Goal: Information Seeking & Learning: Learn about a topic

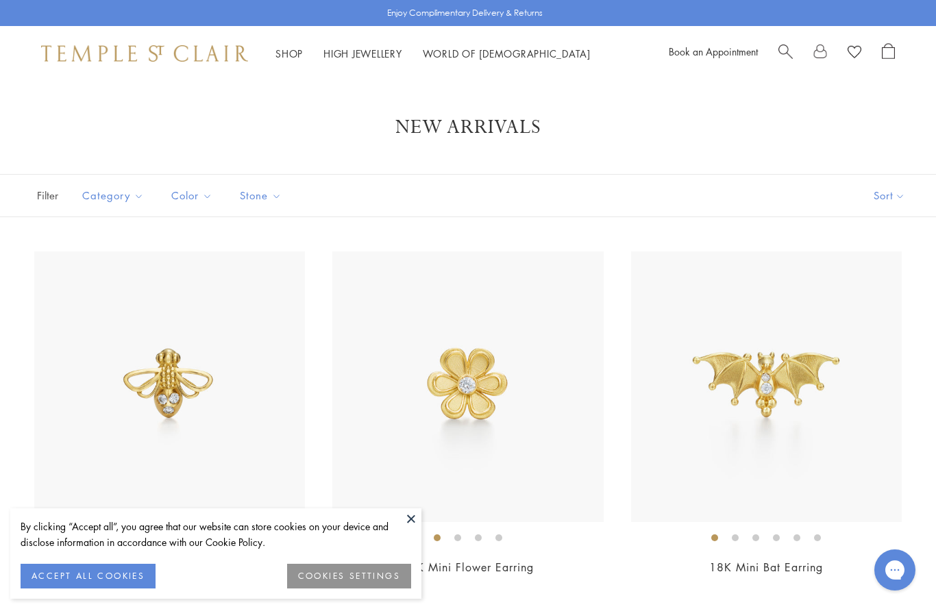
click at [282, 53] on link "Shop Shop" at bounding box center [288, 54] width 27 height 14
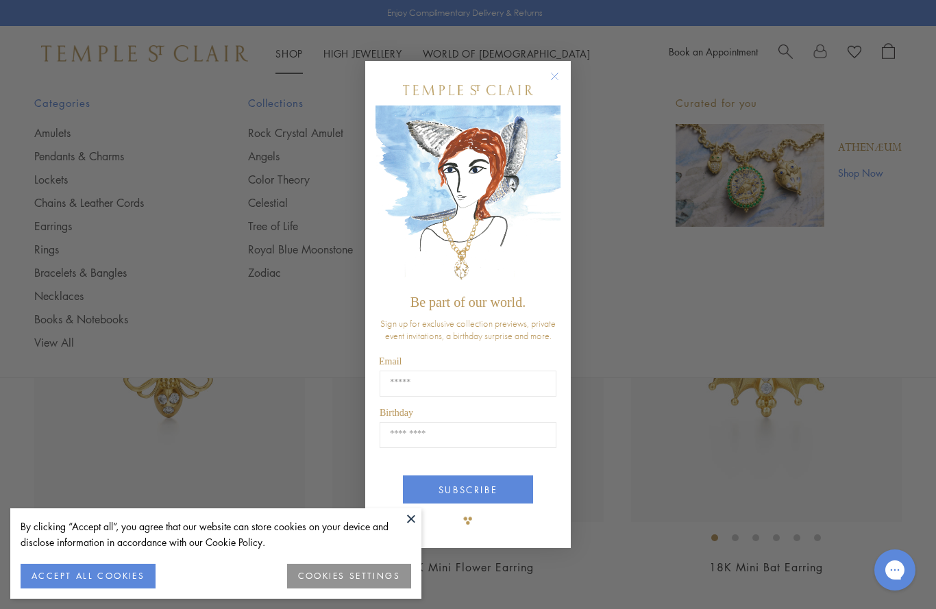
click at [549, 84] on icon "Close dialog" at bounding box center [554, 76] width 17 height 17
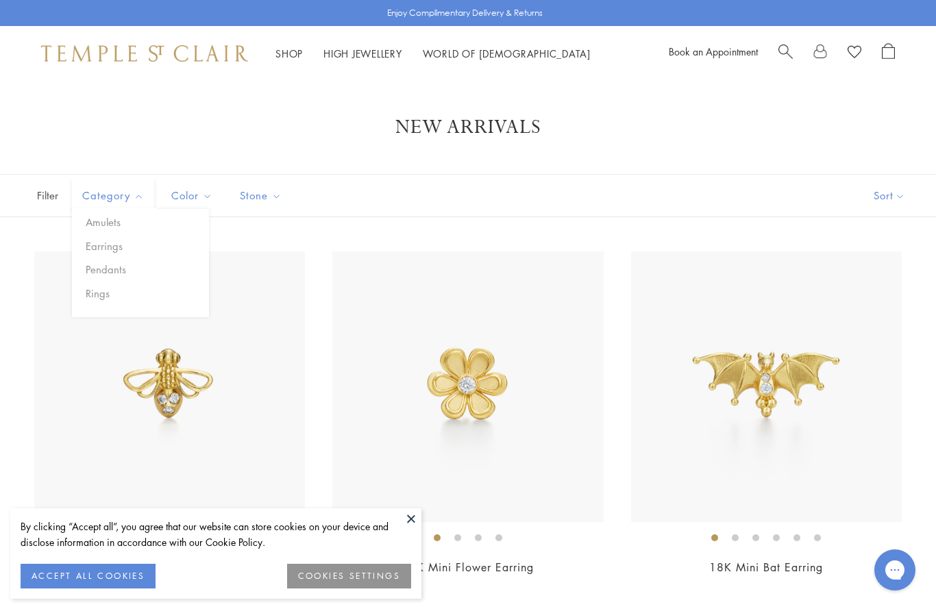
click at [111, 268] on button "Pendants" at bounding box center [145, 270] width 127 height 16
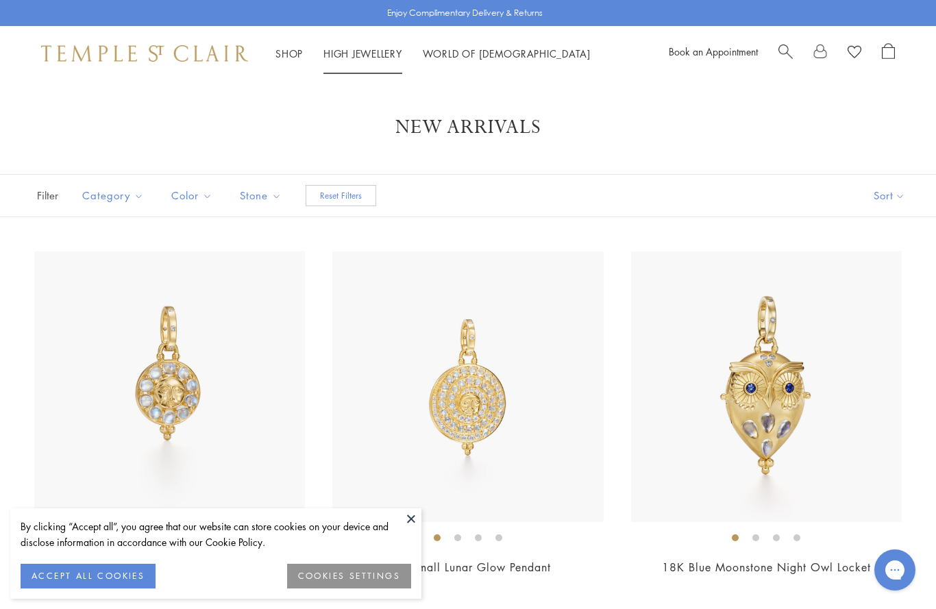
click at [363, 50] on link "High Jewellery High Jewellery" at bounding box center [362, 54] width 79 height 14
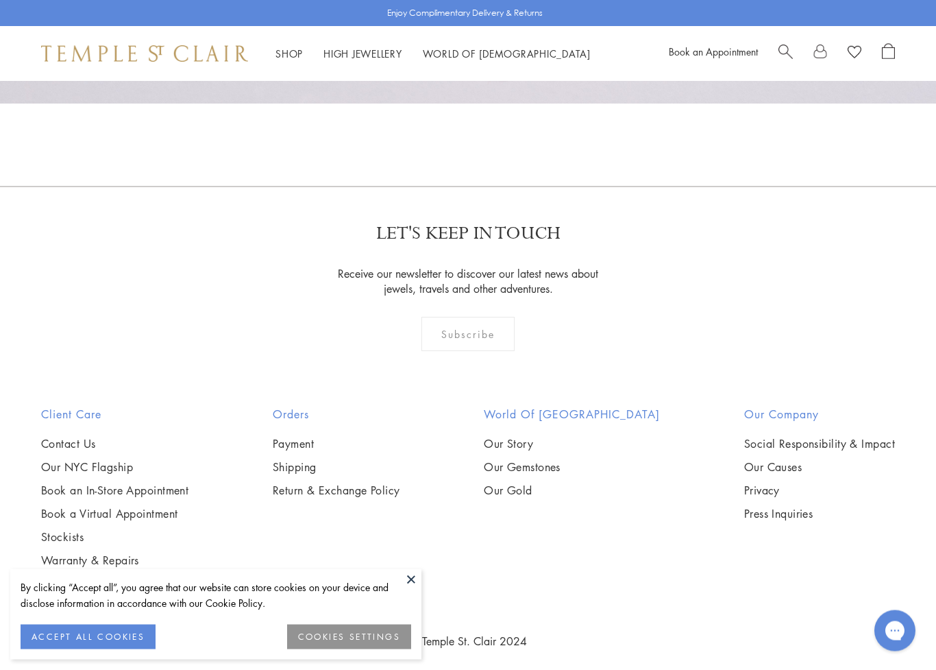
scroll to position [1140, 0]
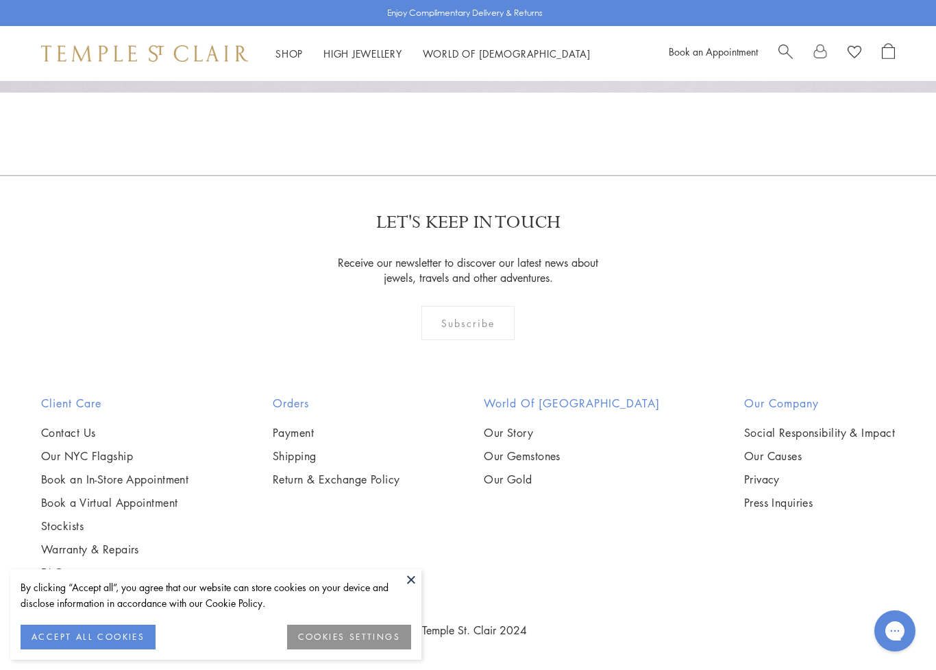
click at [101, 458] on link "Our NYC Flagship" at bounding box center [114, 455] width 147 height 15
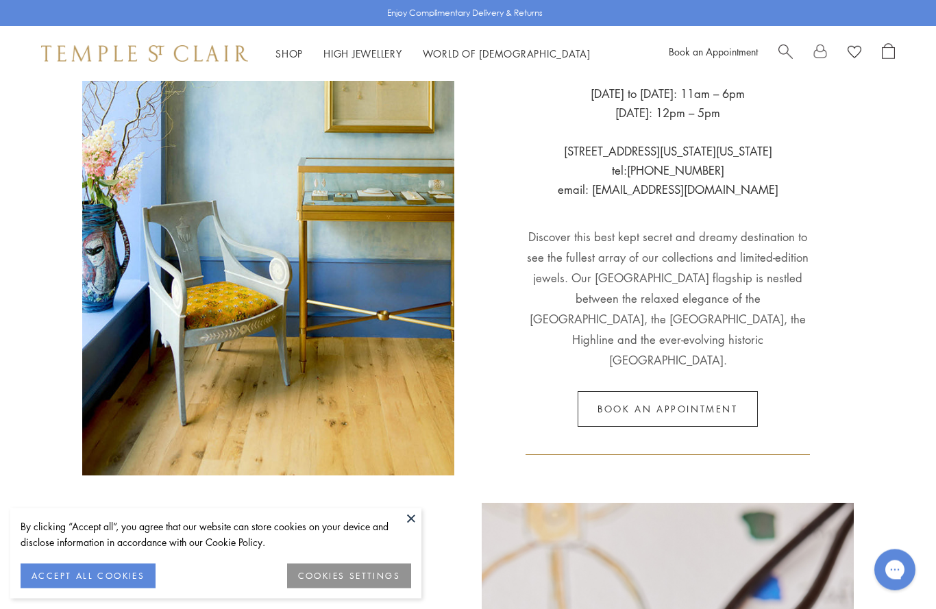
scroll to position [211, 0]
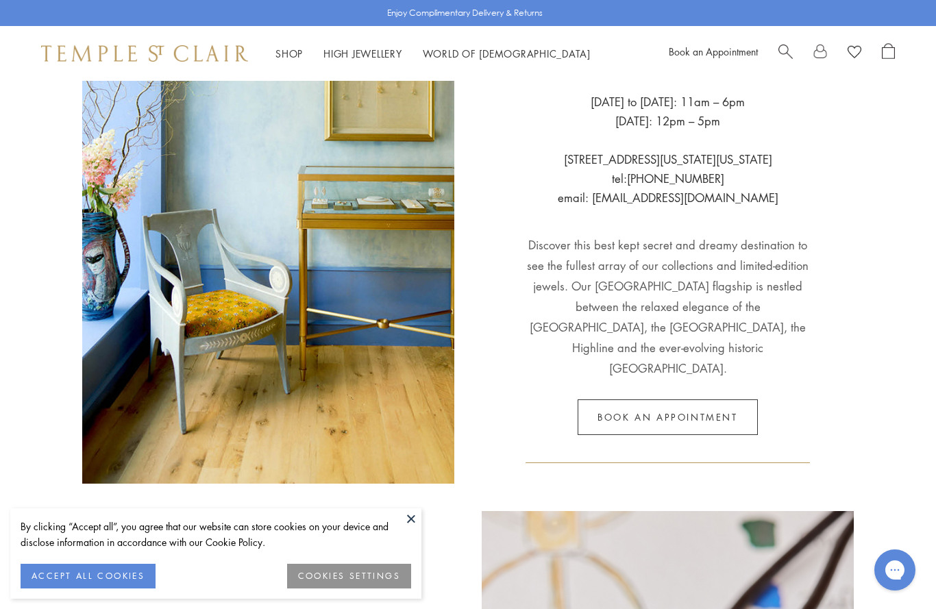
click at [287, 54] on link "Shop Shop" at bounding box center [288, 54] width 27 height 14
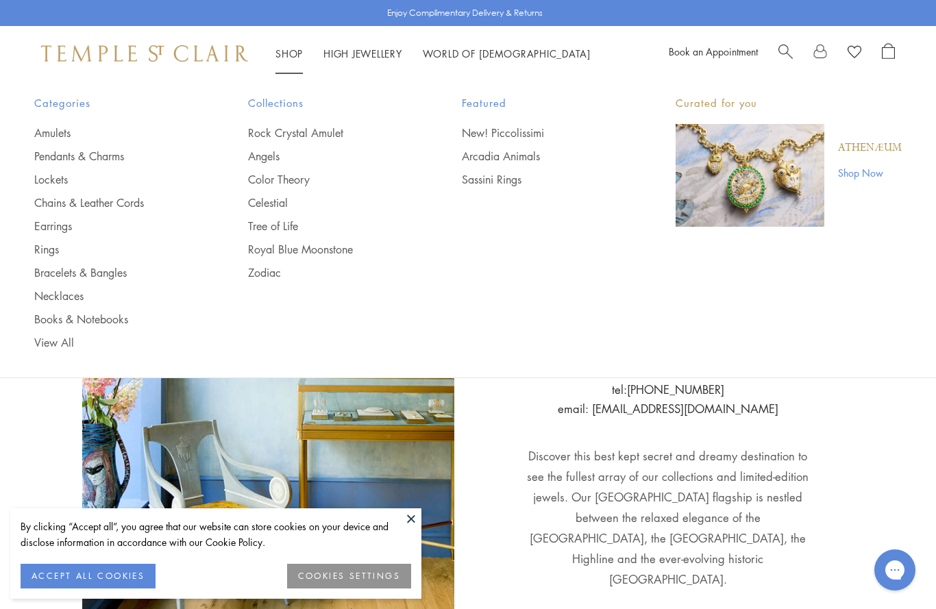
click at [111, 204] on link "Chains & Leather Cords" at bounding box center [113, 202] width 159 height 15
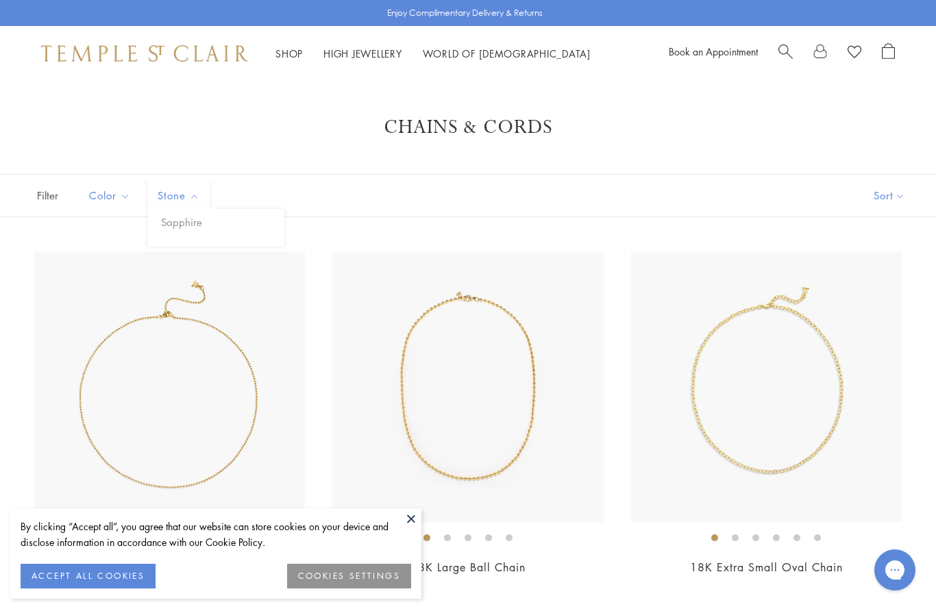
click at [186, 228] on button "Sapphire" at bounding box center [221, 222] width 127 height 16
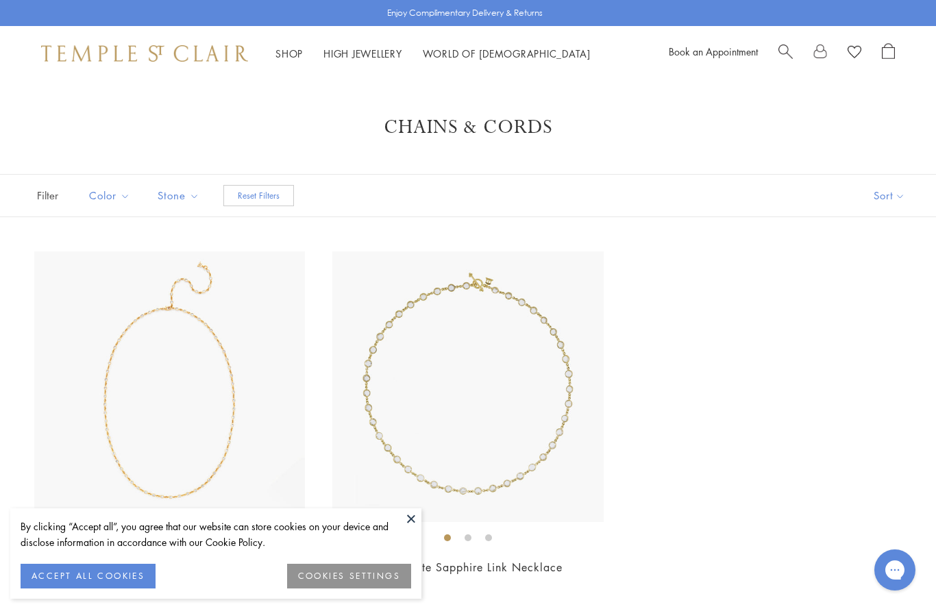
click at [357, 156] on section "Chains & Cords Filters Color Black Blue Brown Gold Orange Red White Stone Sapph…" at bounding box center [468, 375] width 936 height 520
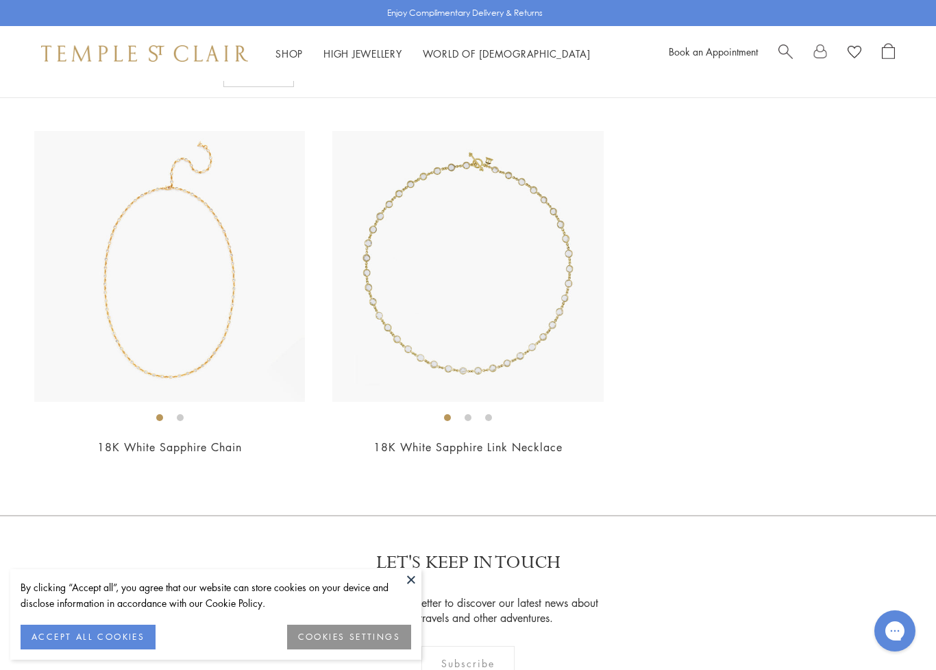
scroll to position [121, 0]
click at [184, 323] on img at bounding box center [169, 265] width 271 height 271
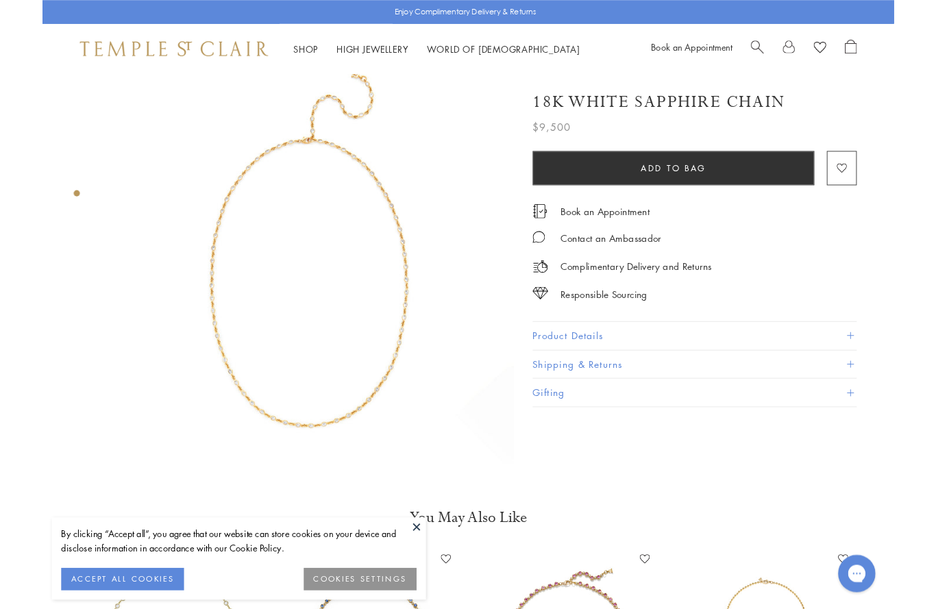
scroll to position [13, 0]
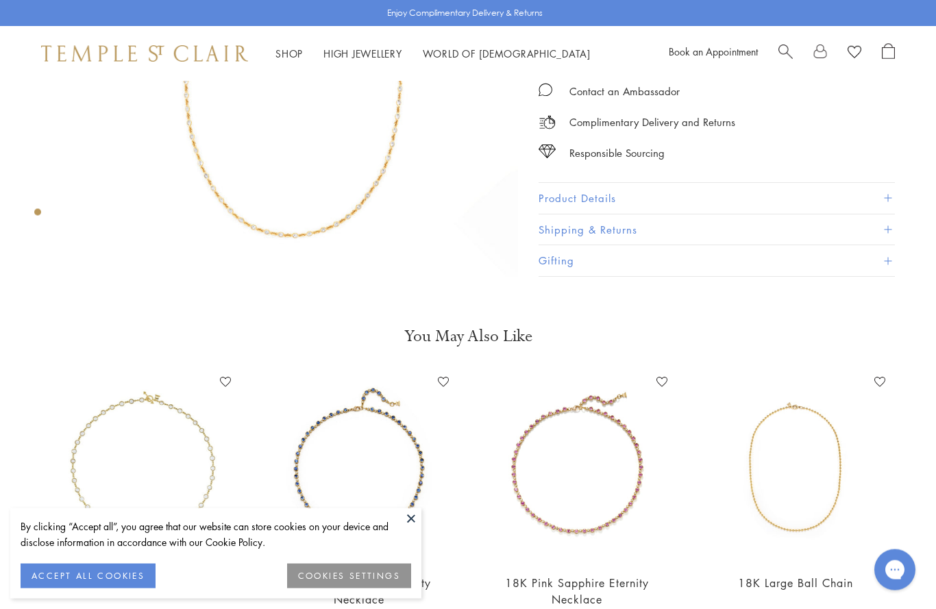
click at [612, 191] on button "Product Details" at bounding box center [717, 199] width 356 height 31
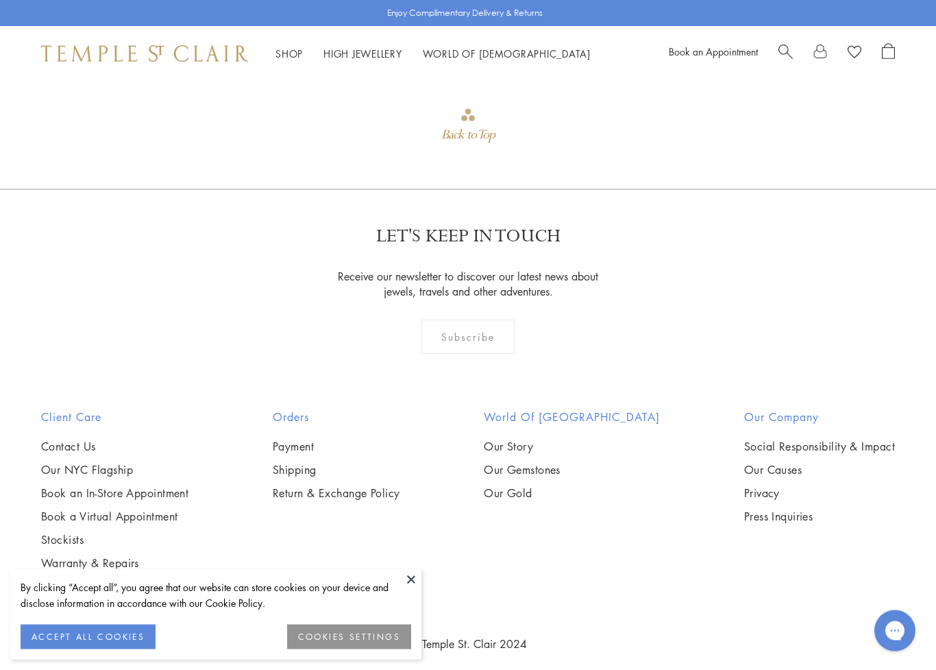
scroll to position [1403, 0]
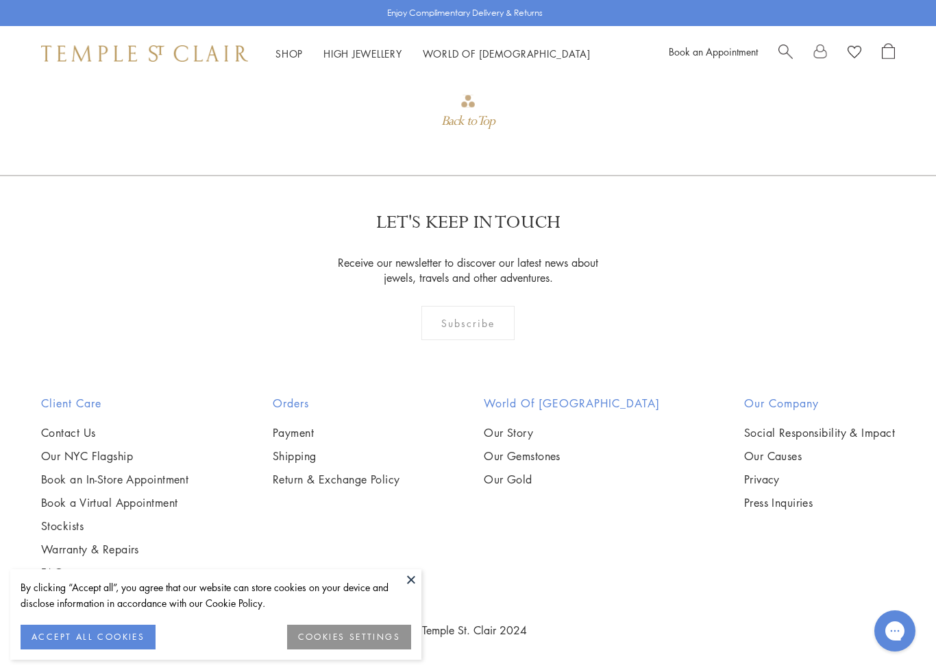
click at [106, 609] on button "ACCEPT ALL COOKIES" at bounding box center [88, 636] width 135 height 25
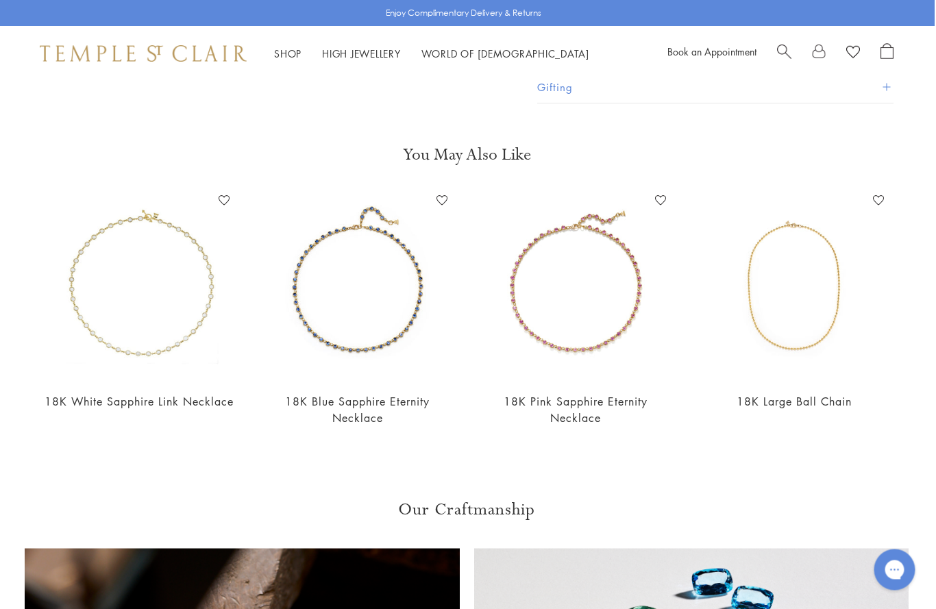
scroll to position [602, 1]
click at [384, 339] on img at bounding box center [357, 285] width 191 height 191
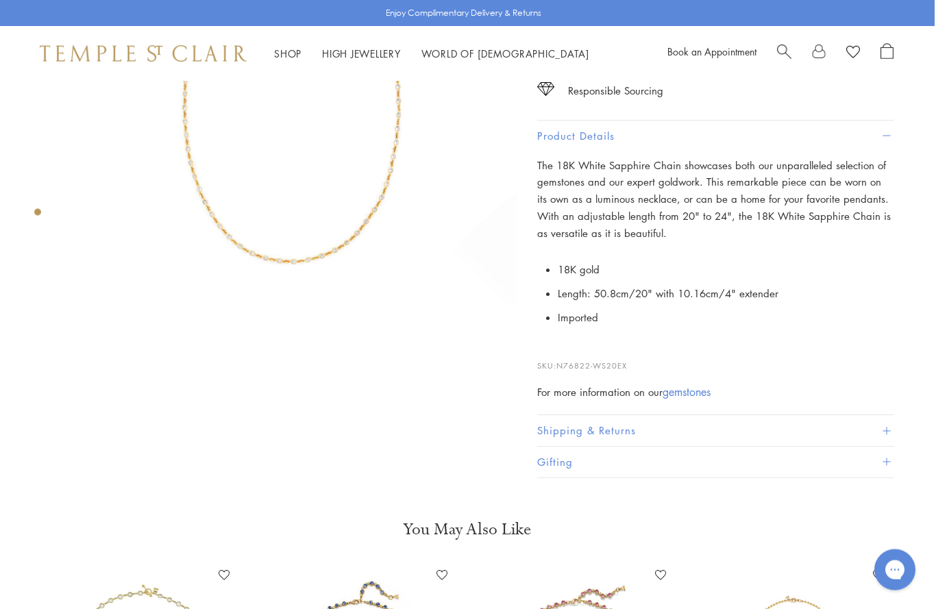
scroll to position [0, 1]
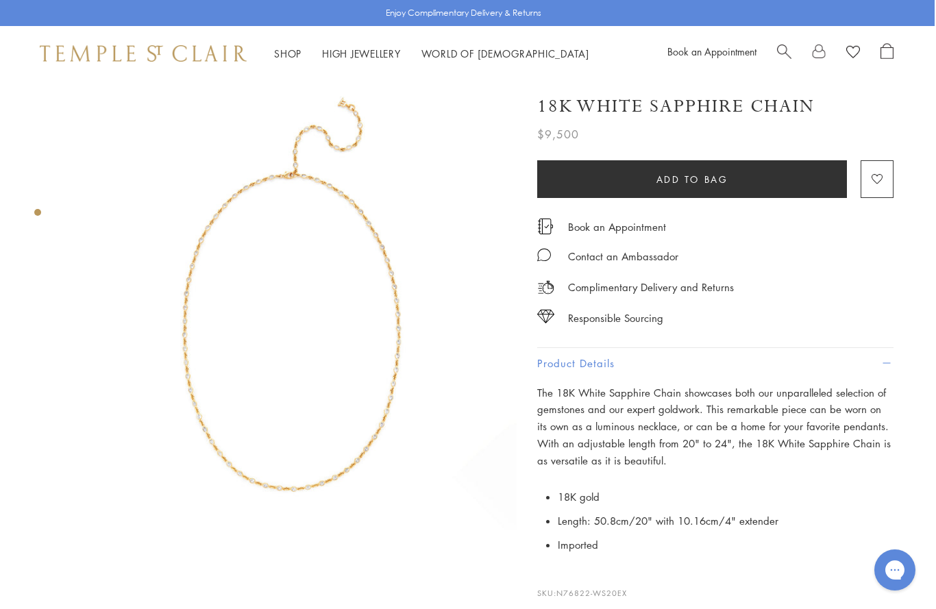
click at [294, 57] on link "Shop Shop" at bounding box center [287, 54] width 27 height 14
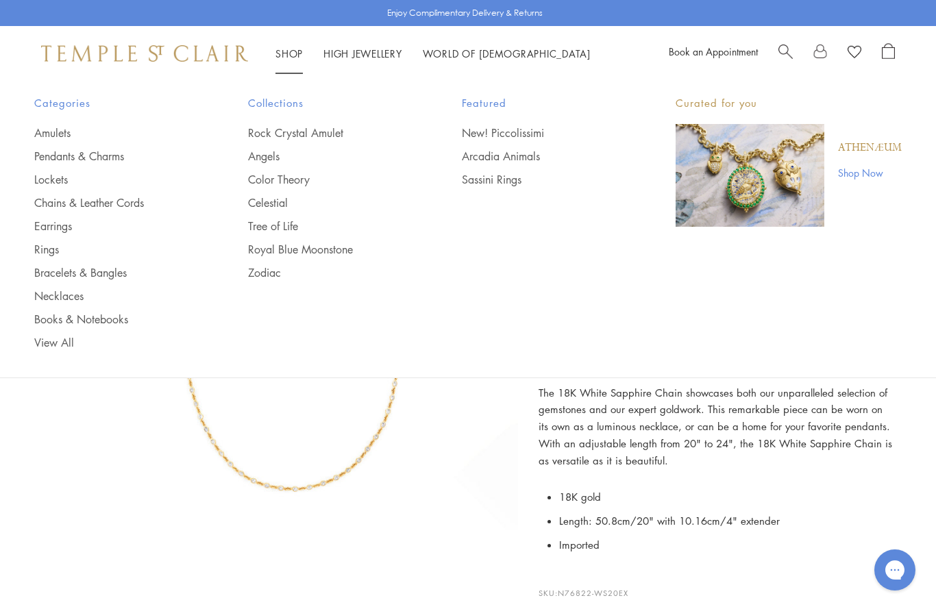
click at [70, 300] on link "Necklaces" at bounding box center [113, 296] width 159 height 15
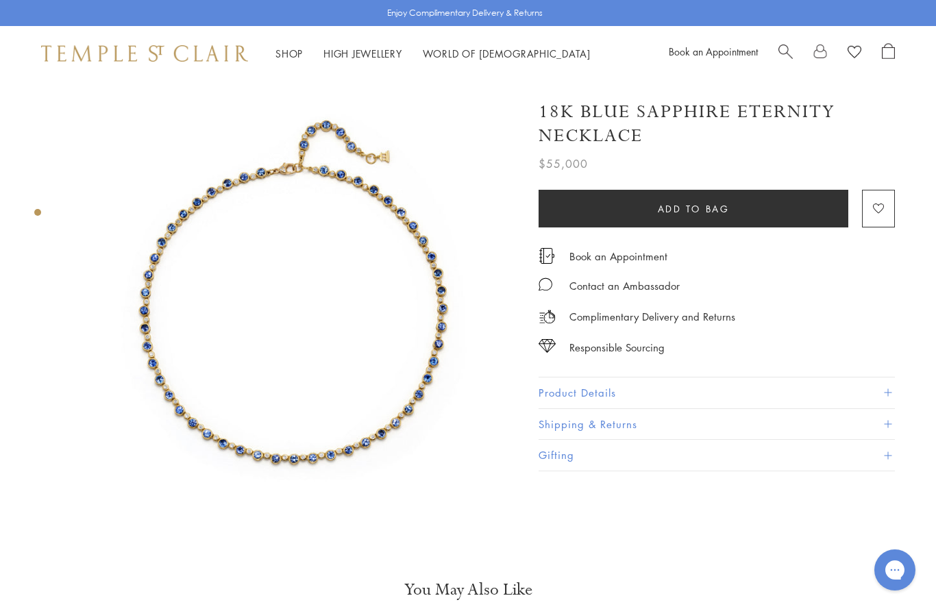
click at [600, 389] on button "Product Details" at bounding box center [717, 393] width 356 height 31
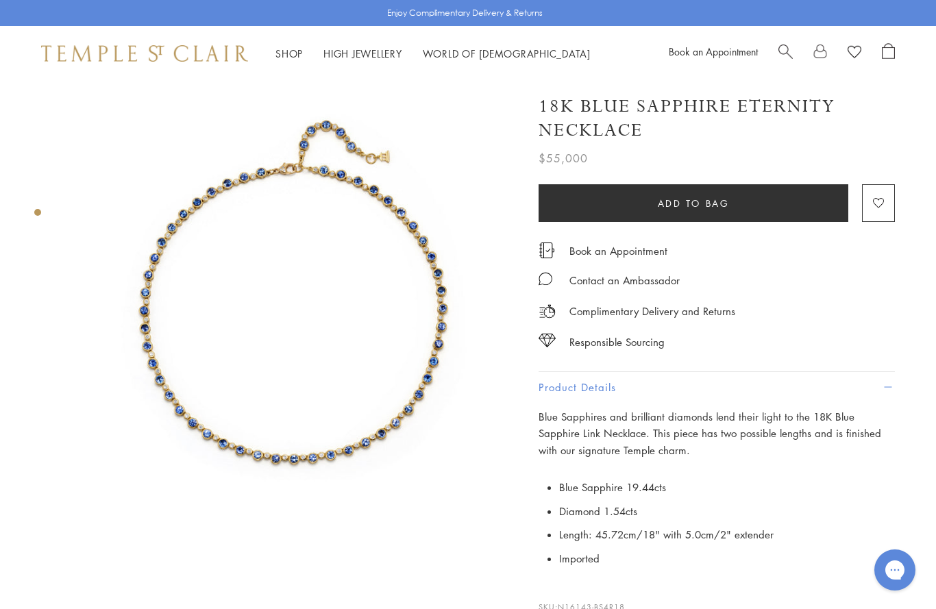
scroll to position [0, 3]
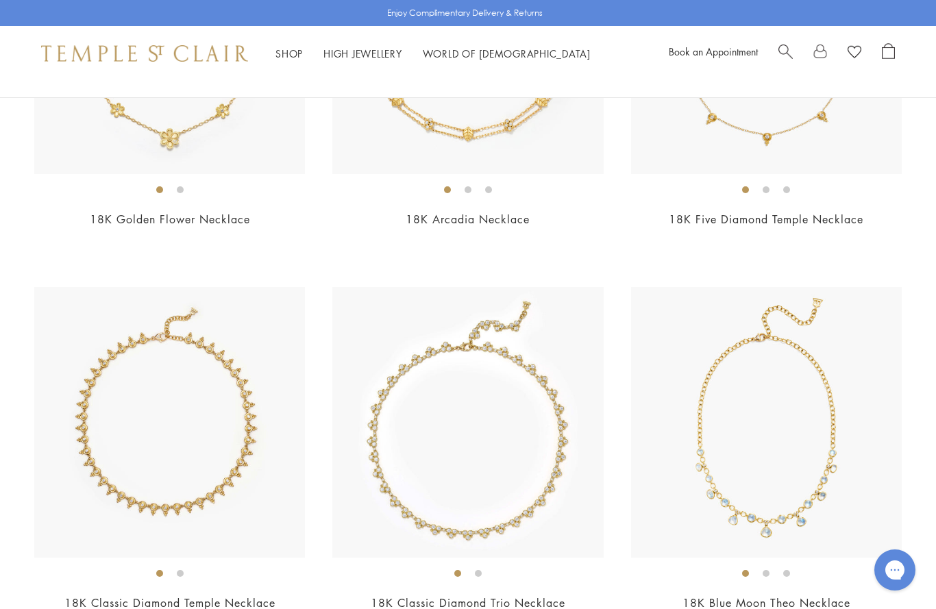
scroll to position [1490, 0]
